Goal: Navigation & Orientation: Find specific page/section

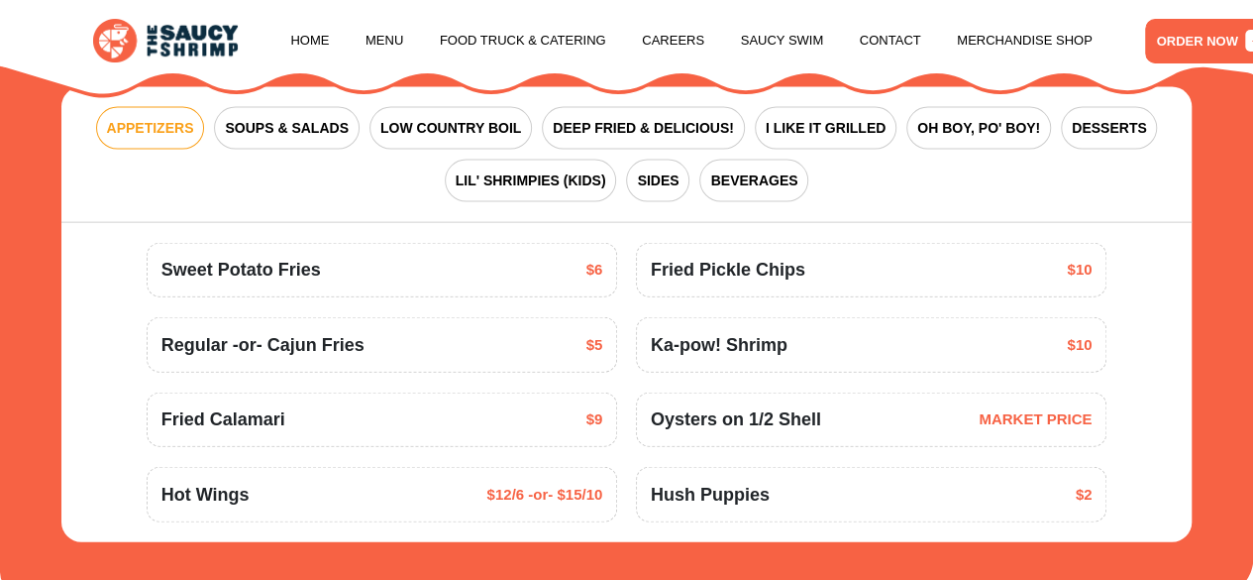
scroll to position [2151, 0]
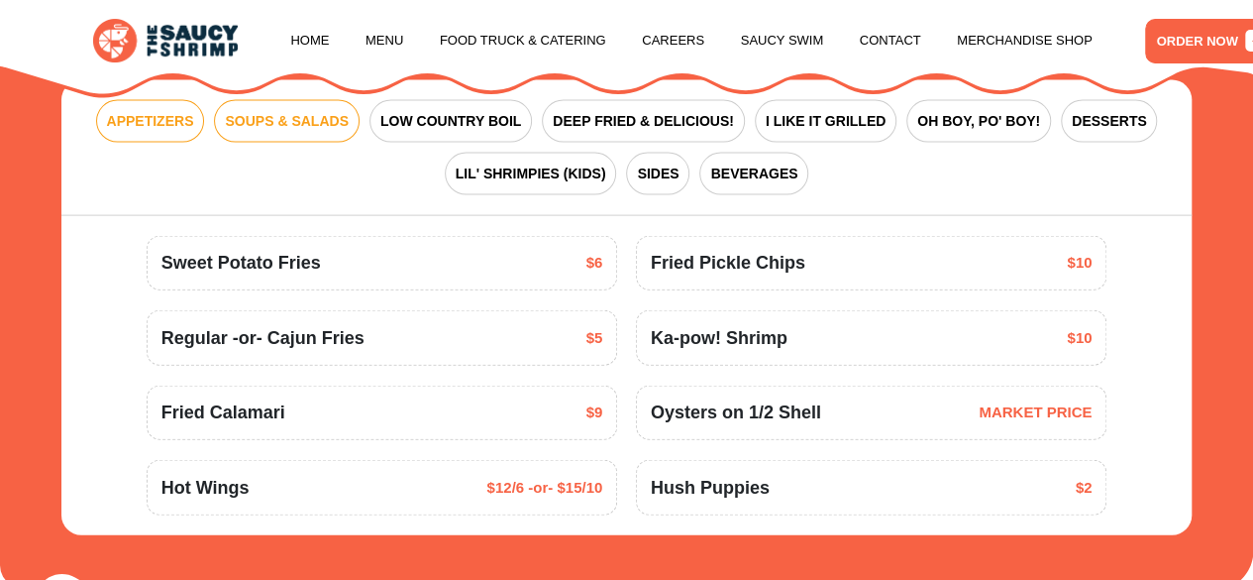
click at [291, 132] on span "SOUPS & SALADS" at bounding box center [286, 121] width 123 height 21
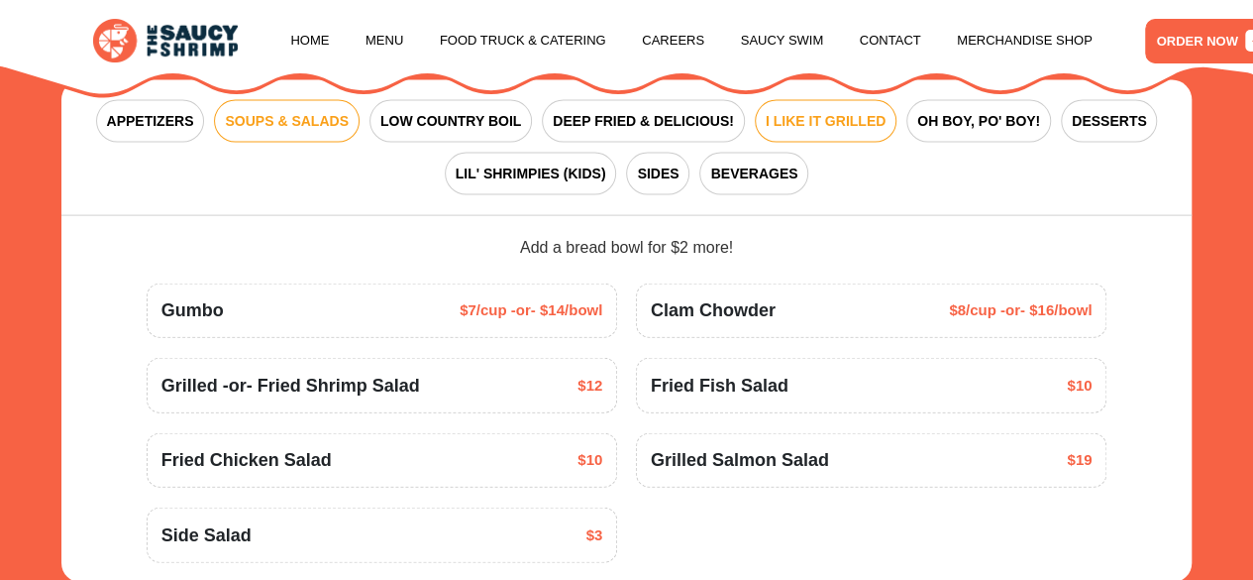
click at [812, 132] on span "I LIKE IT GRILLED" at bounding box center [826, 121] width 120 height 21
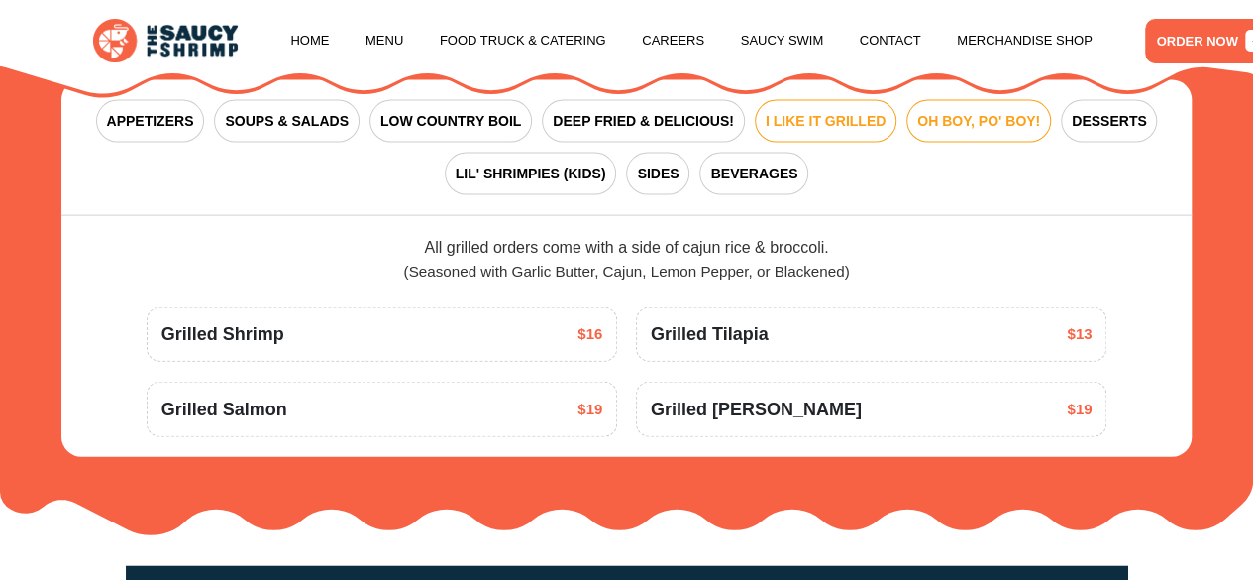
click at [949, 132] on span "OH BOY, PO' BOY!" at bounding box center [978, 121] width 123 height 21
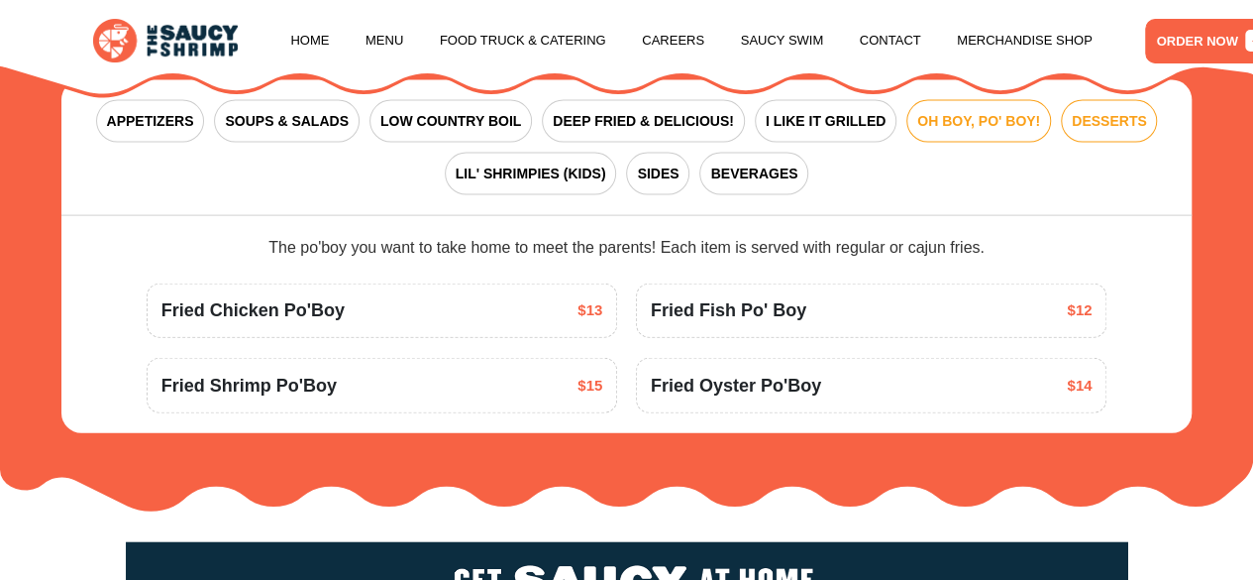
click at [1106, 132] on span "DESSERTS" at bounding box center [1109, 121] width 74 height 21
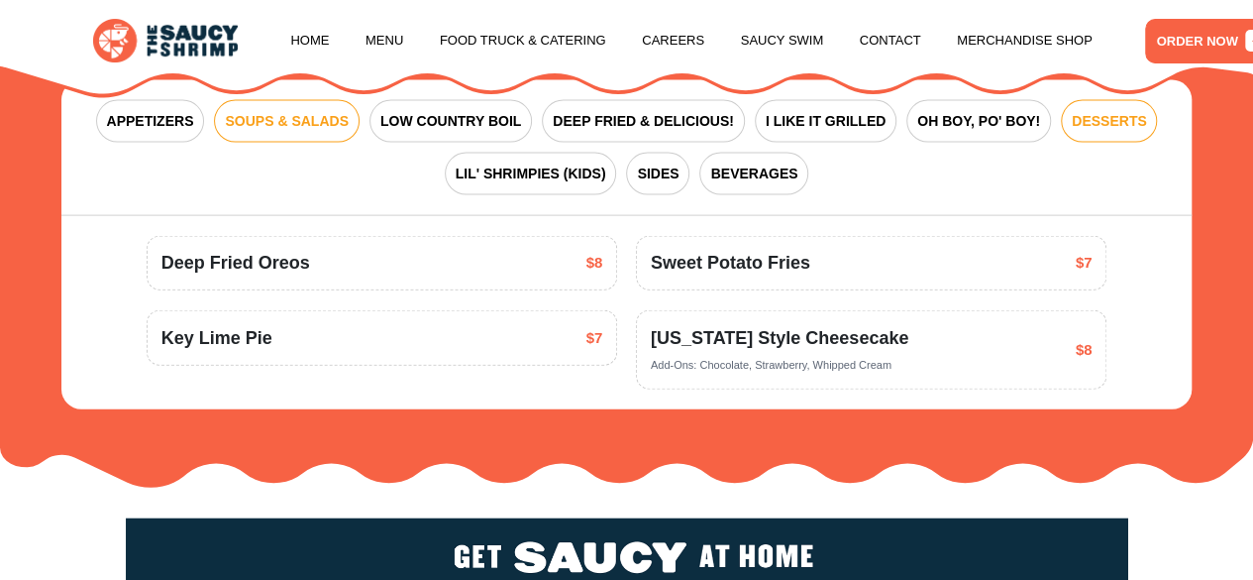
click at [245, 132] on span "SOUPS & SALADS" at bounding box center [286, 121] width 123 height 21
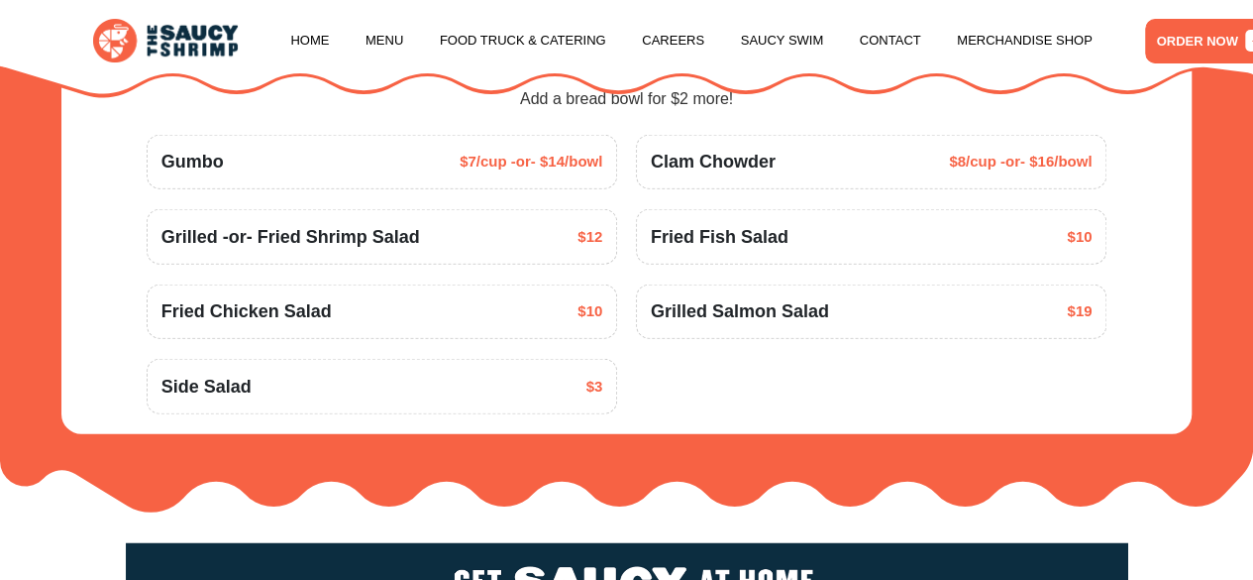
scroll to position [2307, 0]
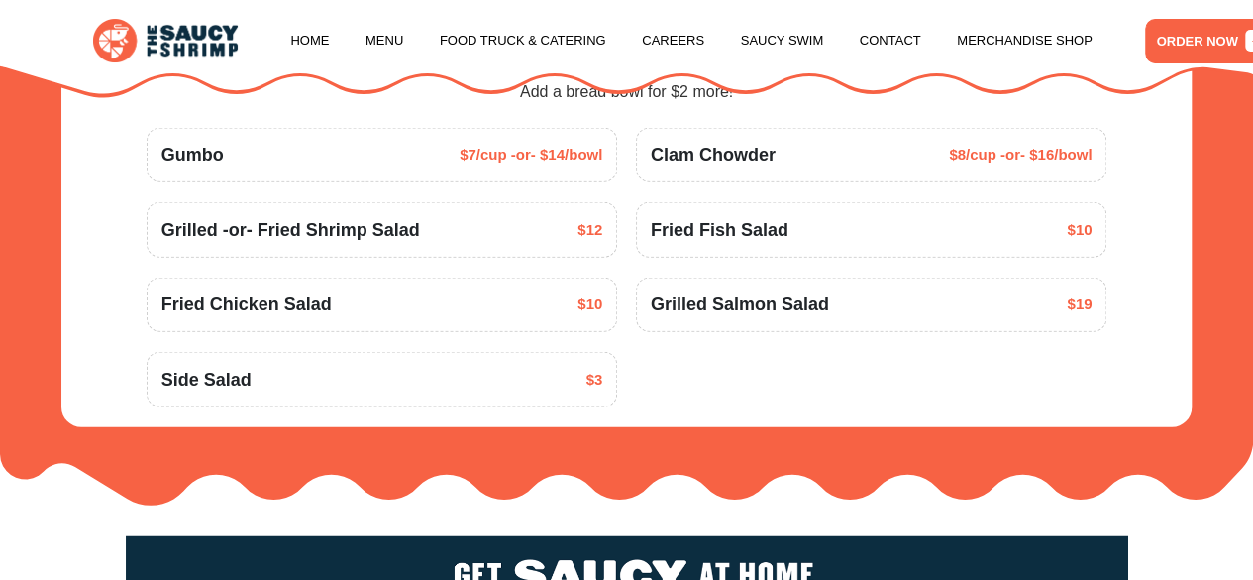
click at [339, 244] on span "Grilled -or- Fried Shrimp Salad" at bounding box center [291, 230] width 259 height 27
click at [416, 244] on span "Grilled -or- Fried Shrimp Salad" at bounding box center [291, 230] width 259 height 27
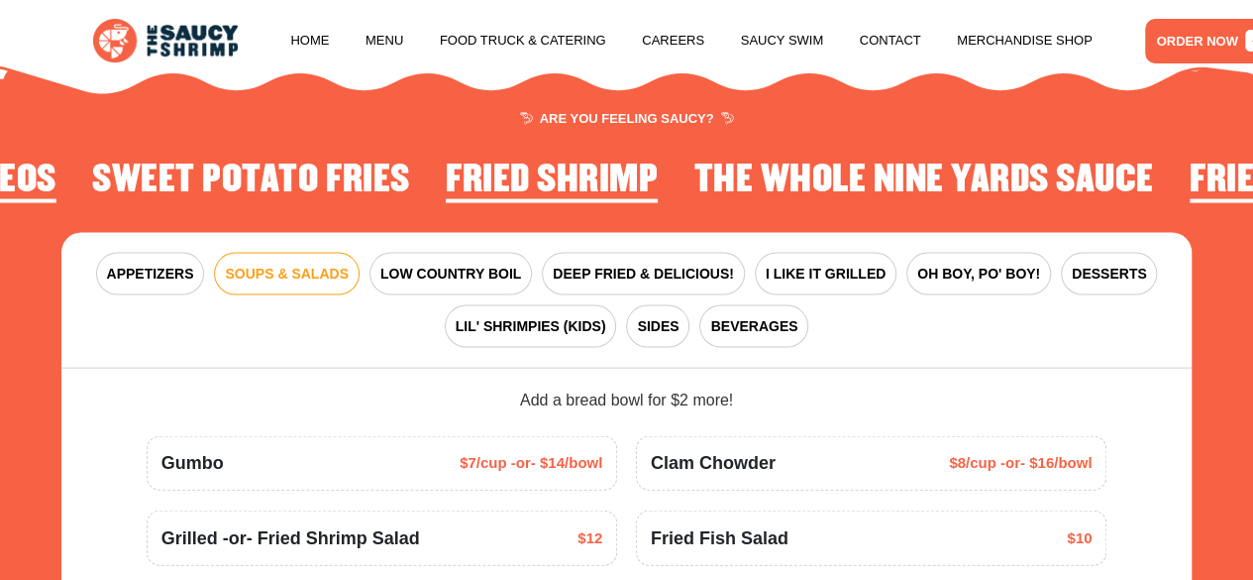
scroll to position [2026, 0]
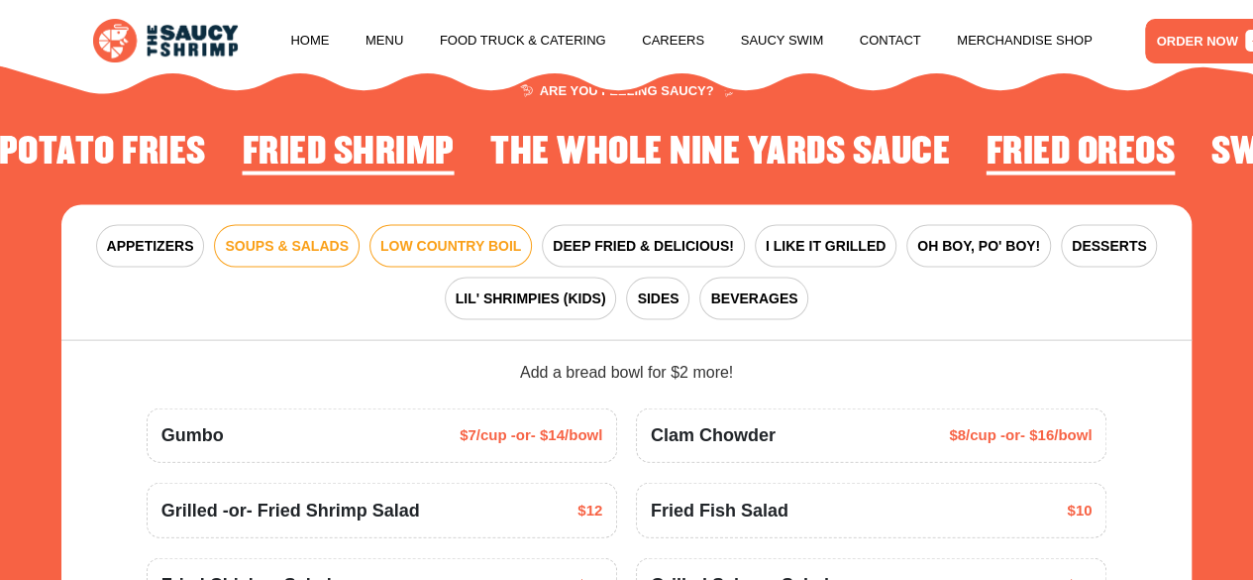
click at [509, 257] on span "LOW COUNTRY BOIL" at bounding box center [450, 246] width 141 height 21
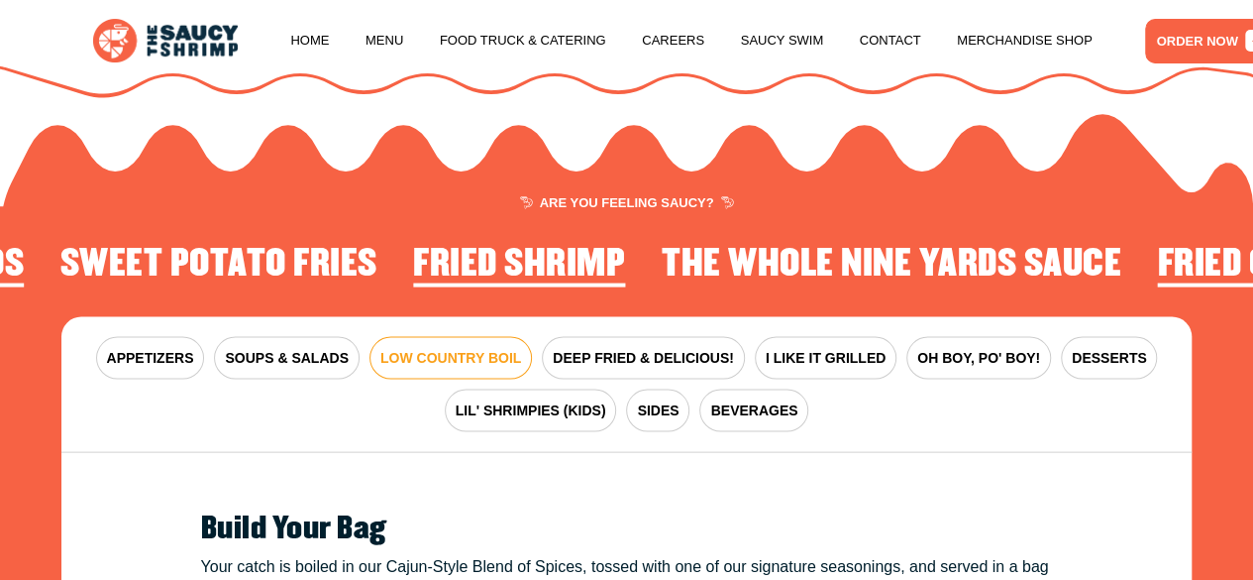
scroll to position [1868, 0]
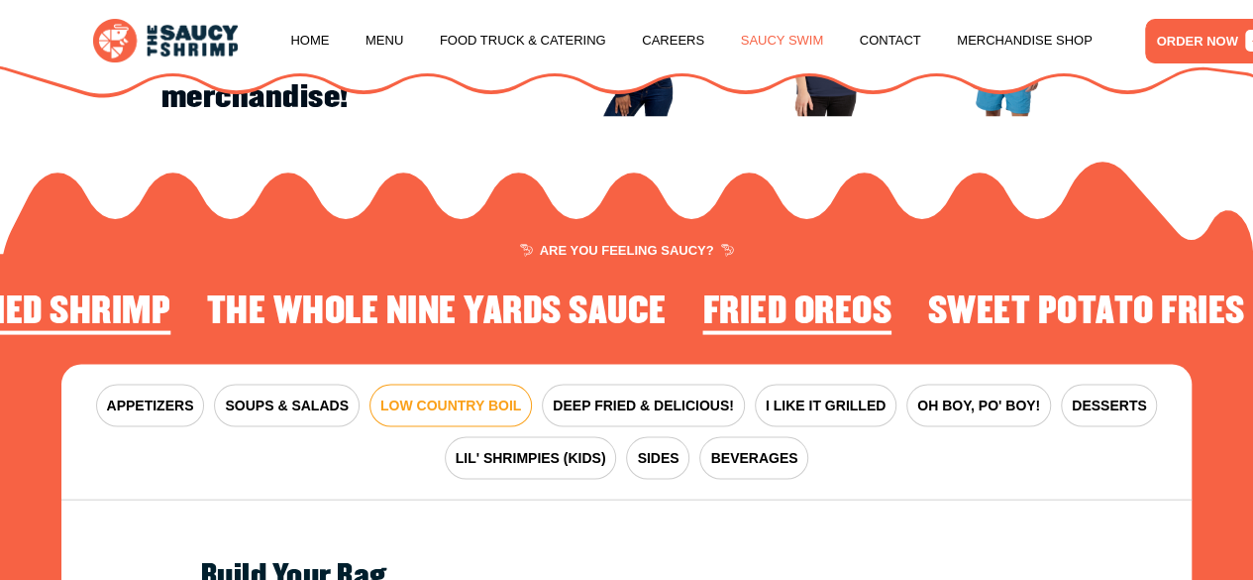
click at [769, 45] on link "Saucy Swim" at bounding box center [782, 40] width 83 height 75
